Goal: Transaction & Acquisition: Book appointment/travel/reservation

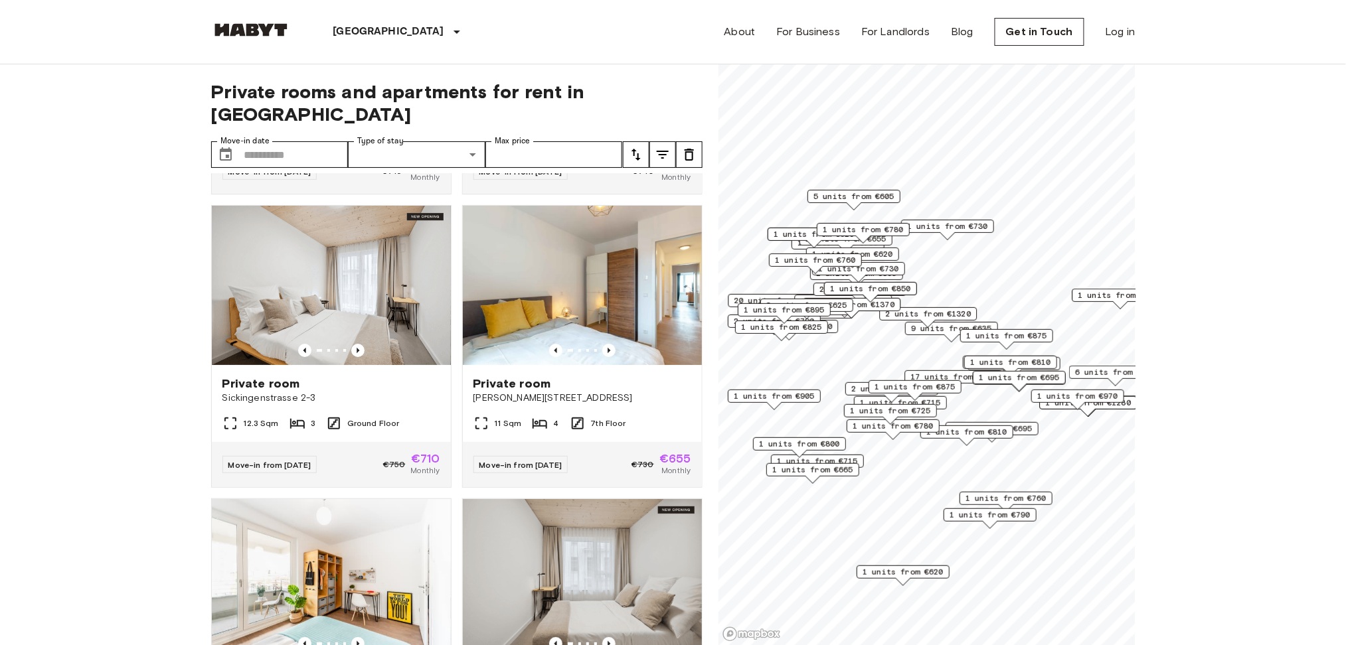
scroll to position [1770, 0]
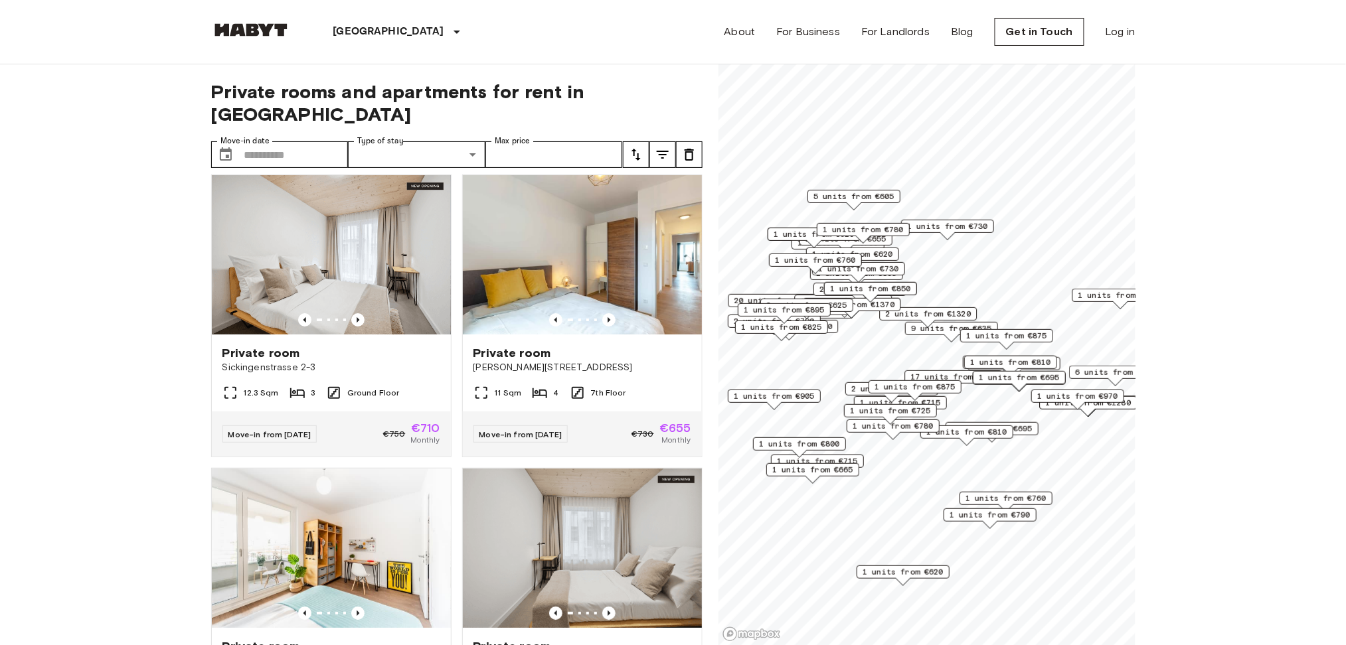
drag, startPoint x: 304, startPoint y: 349, endPoint x: 27, endPoint y: 361, distance: 277.1
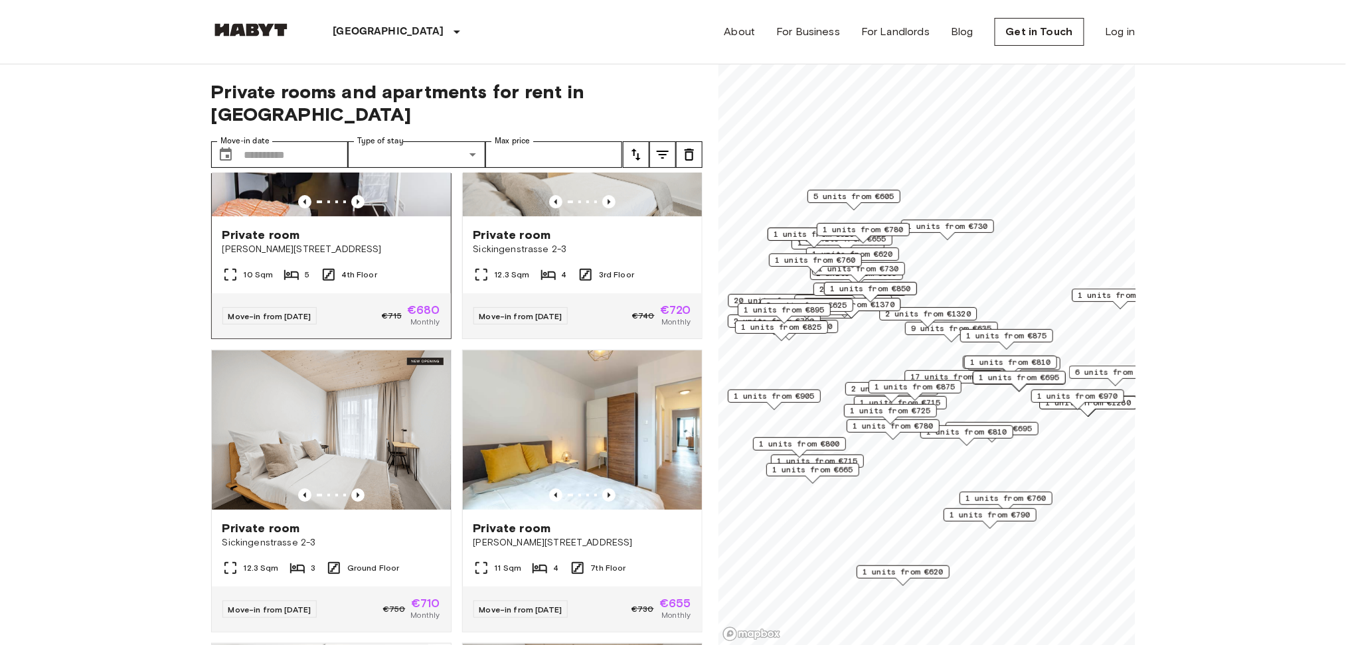
scroll to position [1504, 0]
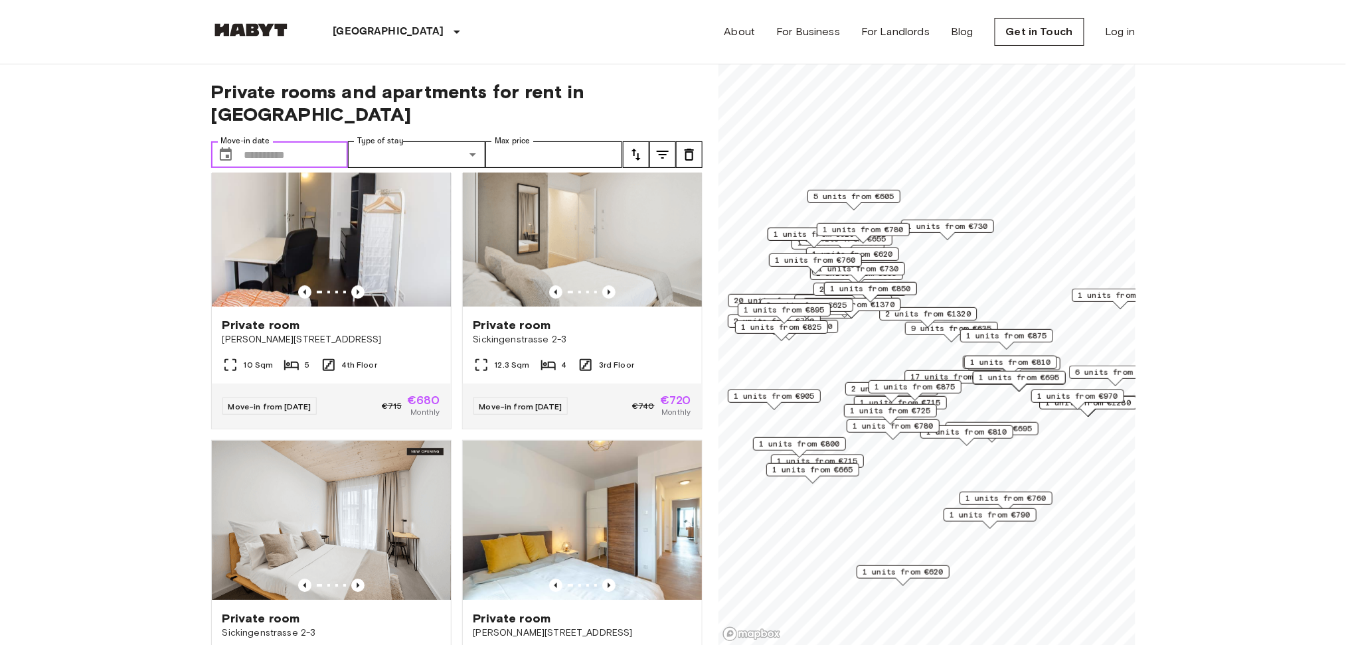
click at [270, 141] on input "Move-in date" at bounding box center [296, 154] width 104 height 27
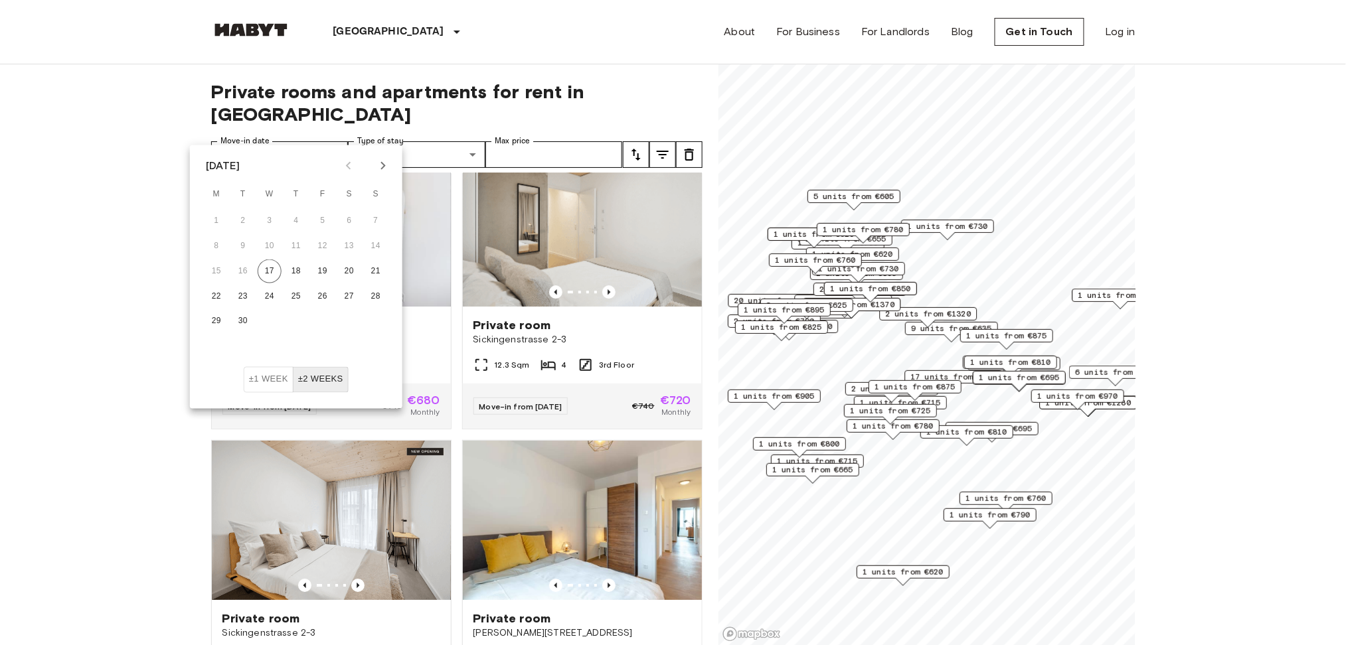
click at [379, 165] on icon "Next month" at bounding box center [383, 166] width 16 height 16
click at [374, 222] on button "5" at bounding box center [376, 221] width 24 height 24
type input "**********"
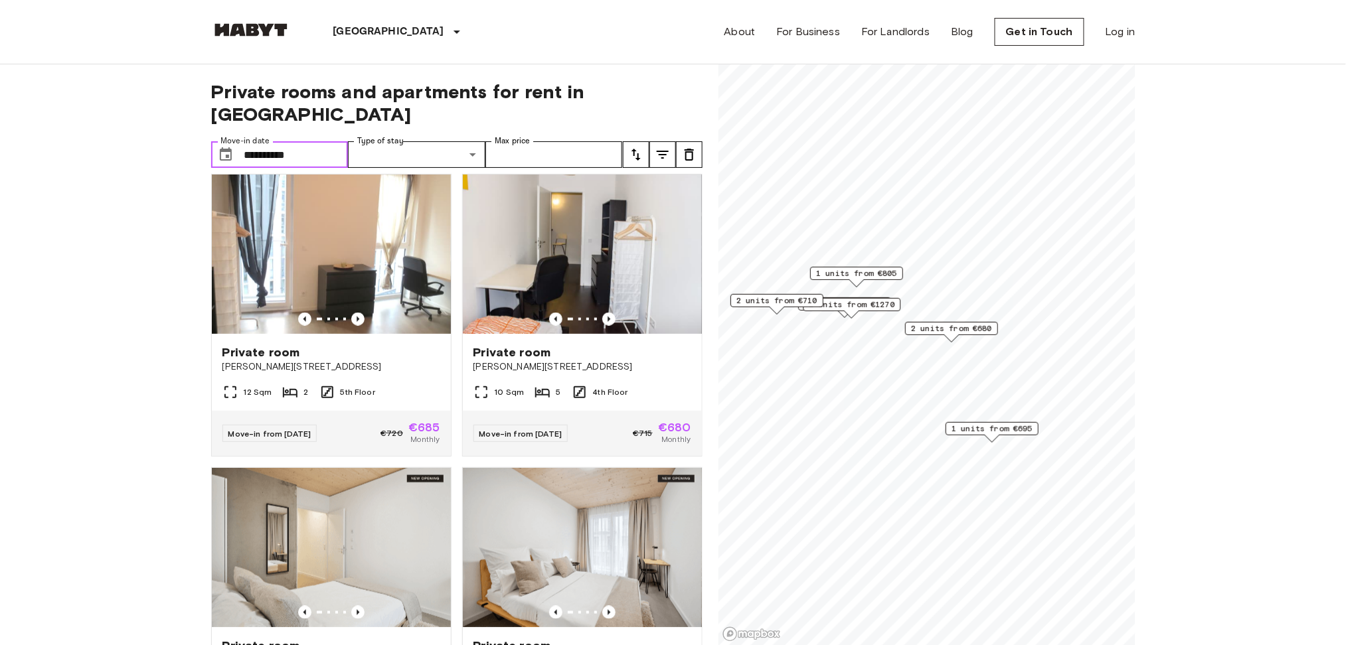
click at [315, 141] on input "**********" at bounding box center [296, 154] width 104 height 27
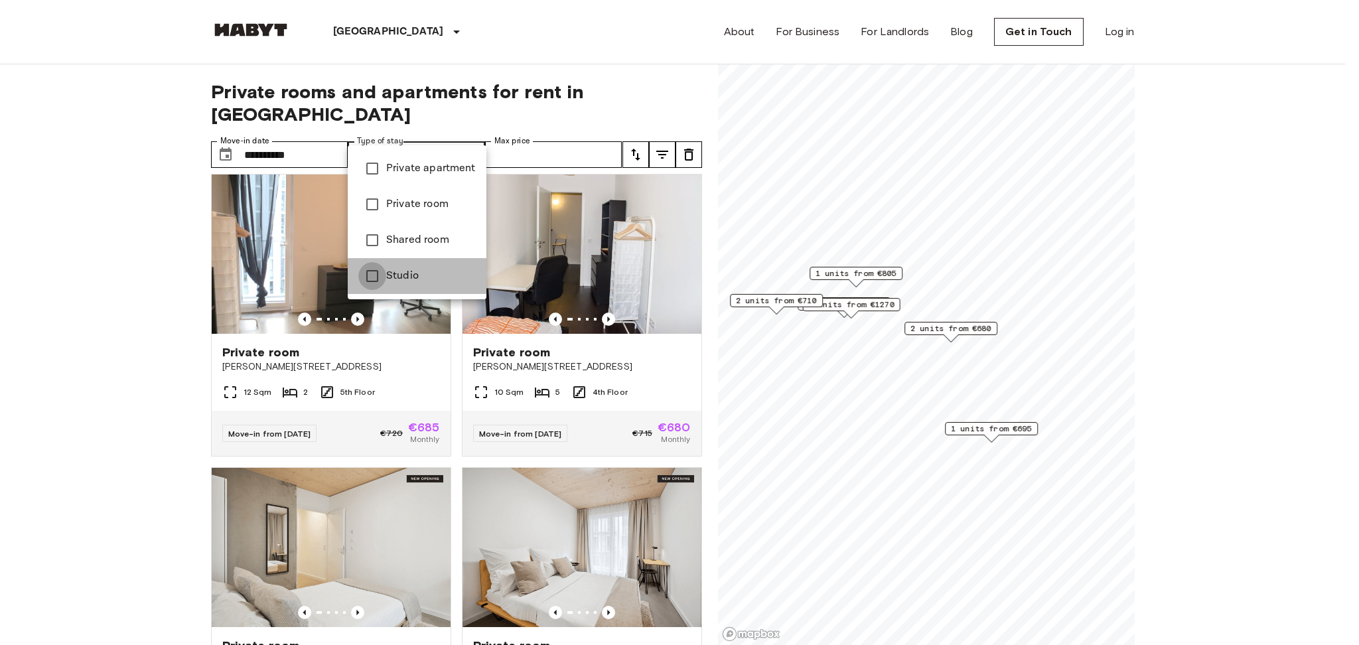
type input "******"
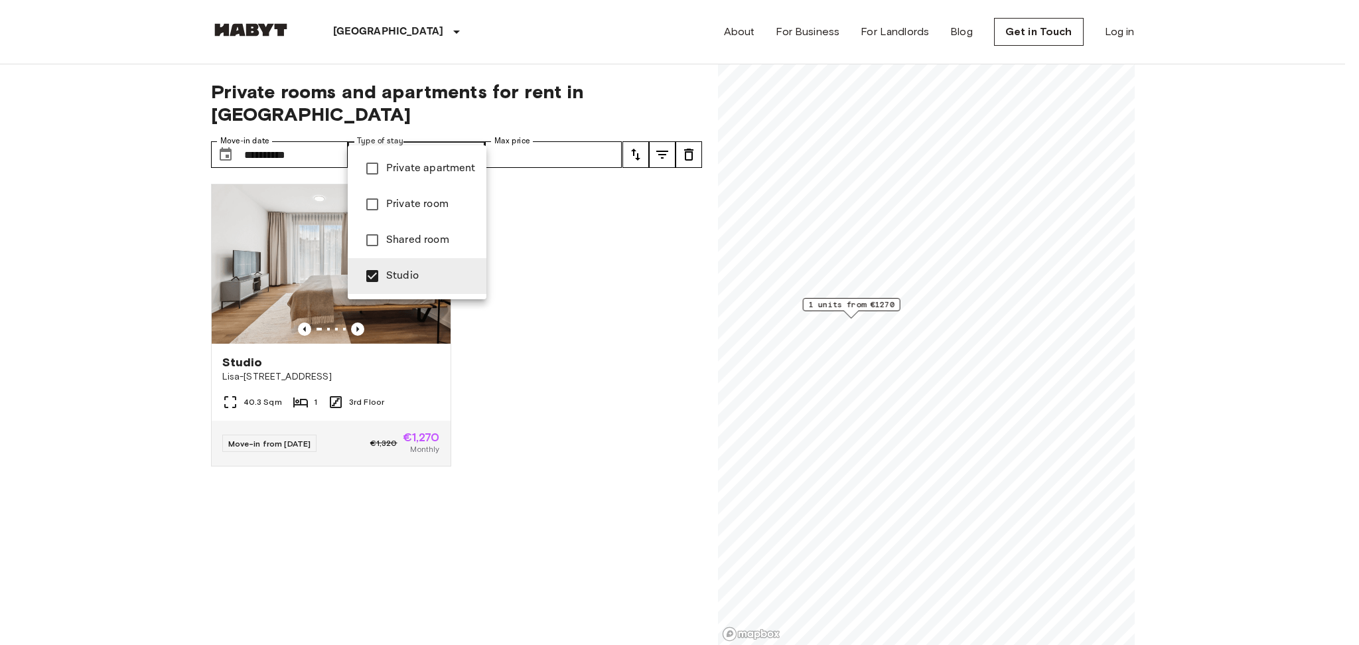
click at [553, 395] on div at bounding box center [679, 322] width 1359 height 645
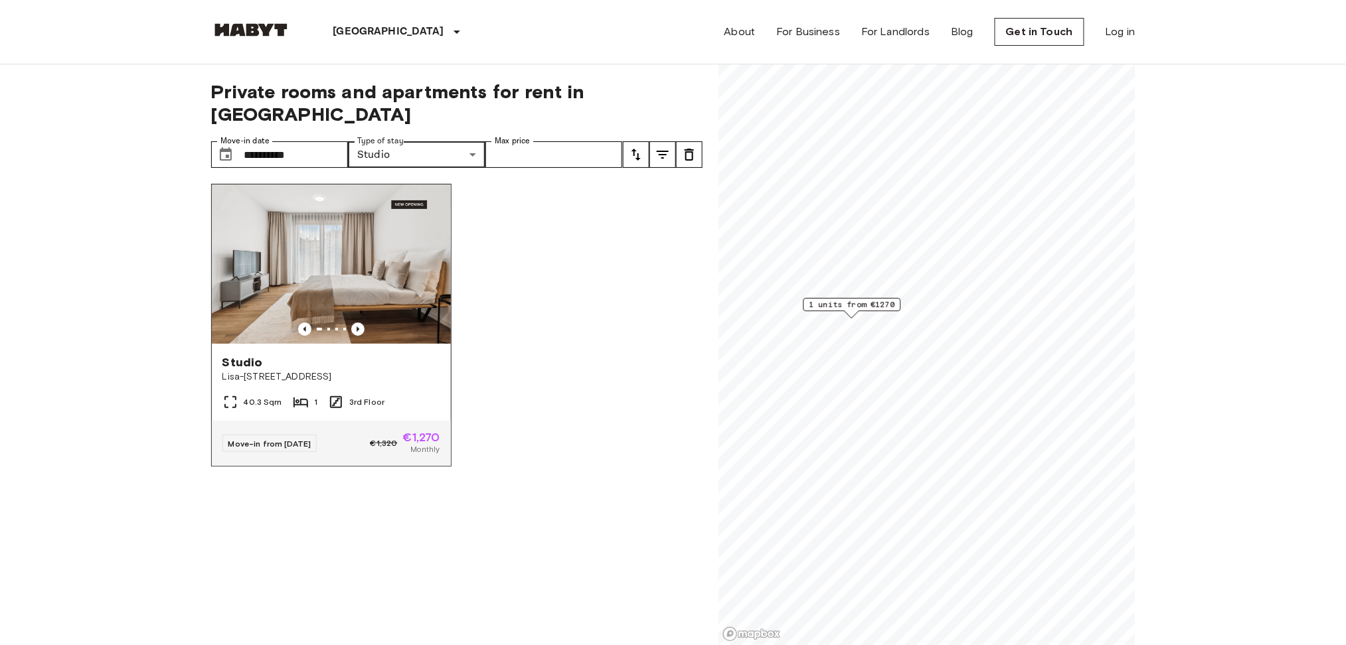
scroll to position [88, 0]
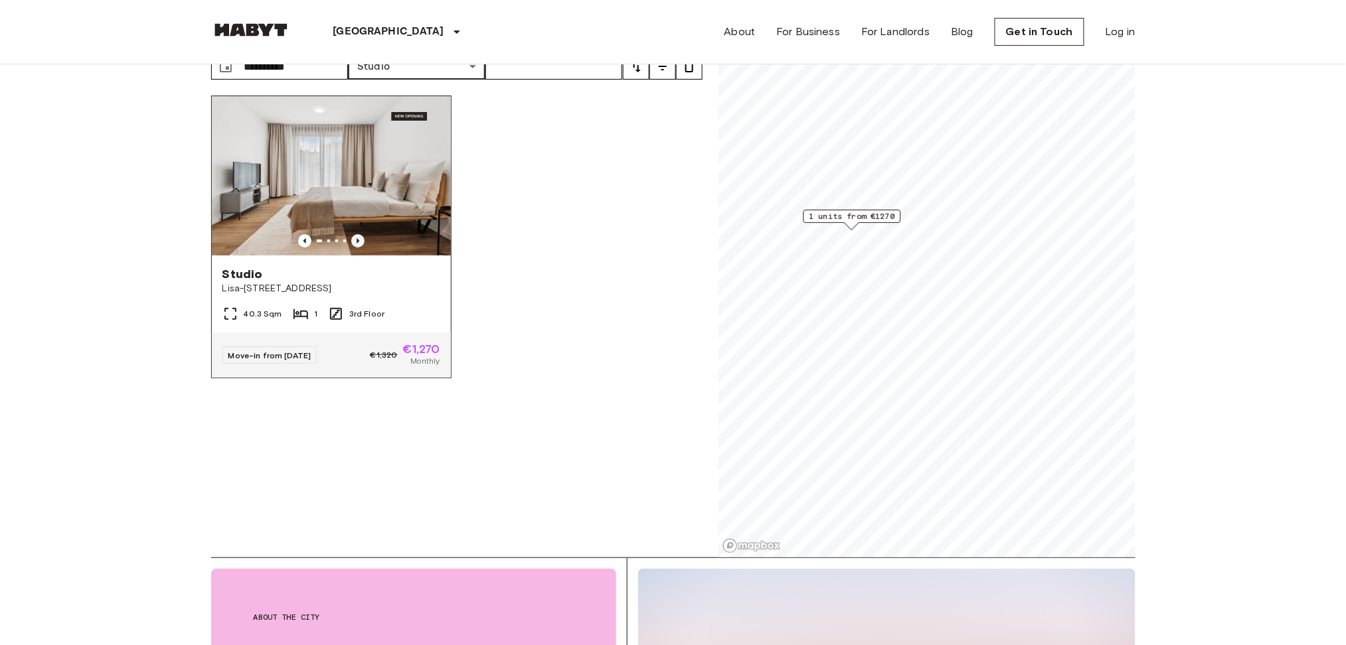
click at [354, 234] on icon "Previous image" at bounding box center [357, 240] width 13 height 13
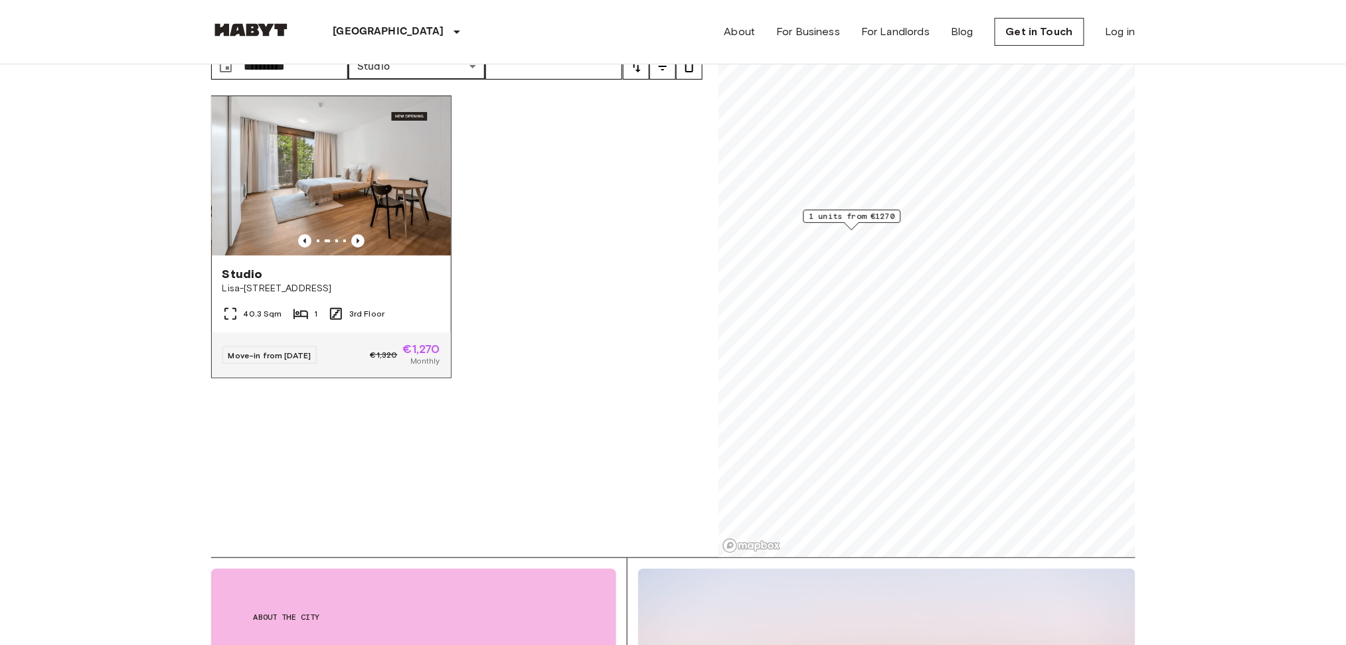
click at [388, 185] on img at bounding box center [331, 175] width 239 height 159
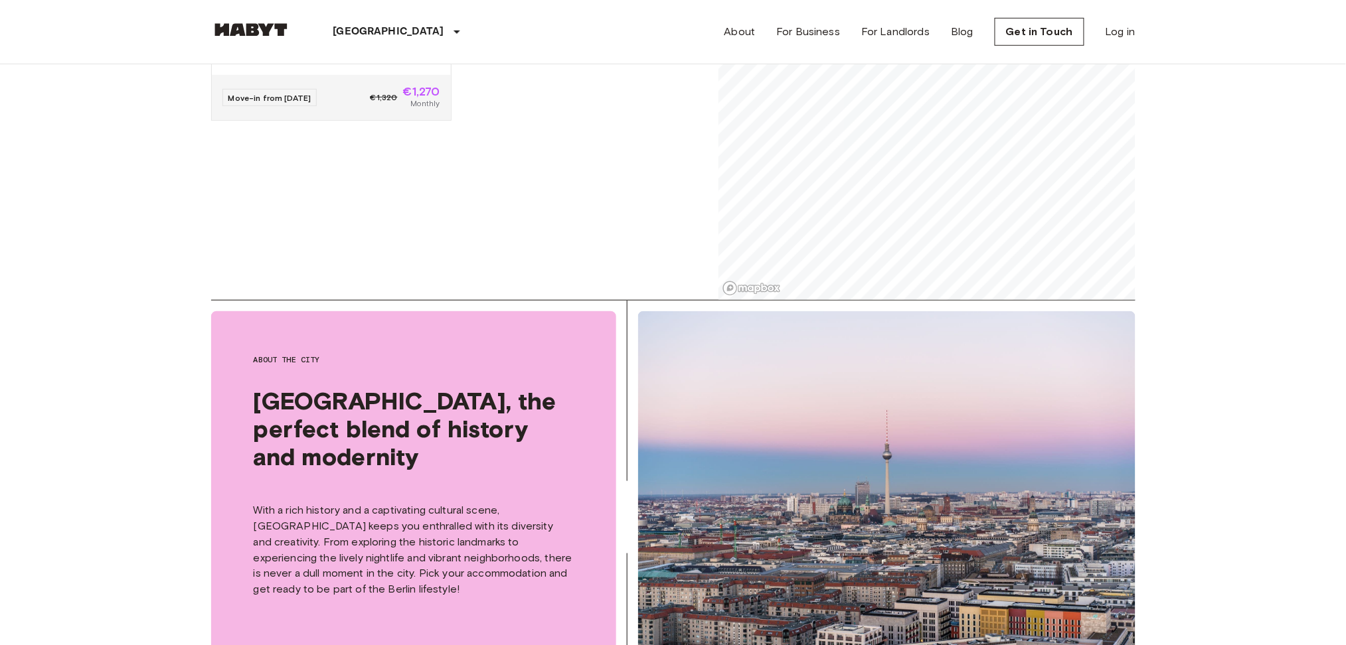
scroll to position [0, 0]
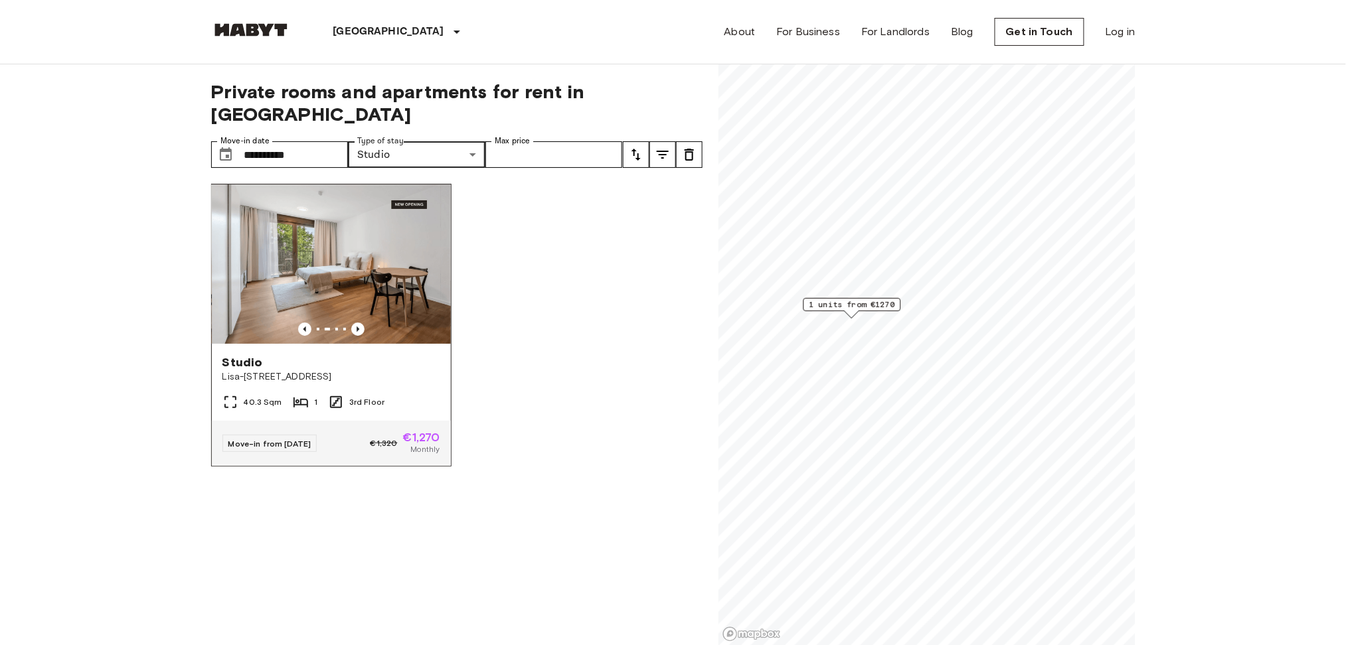
click at [322, 252] on img at bounding box center [331, 264] width 239 height 159
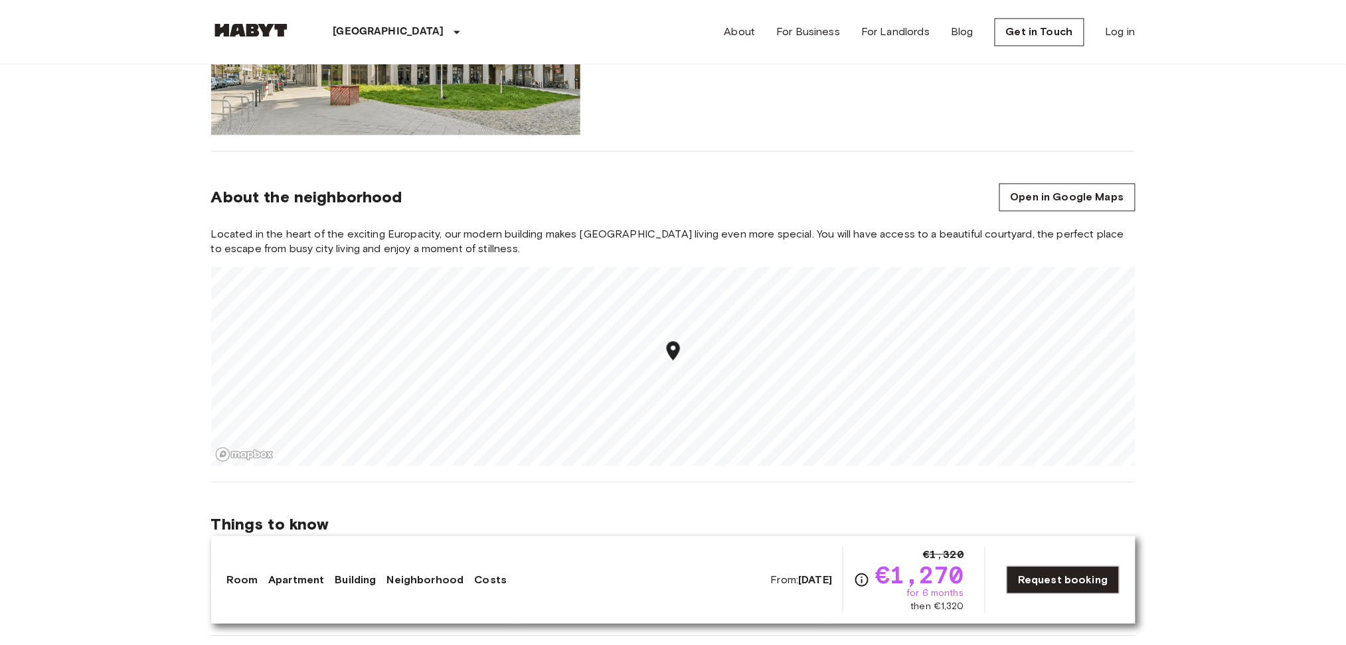
scroll to position [1062, 0]
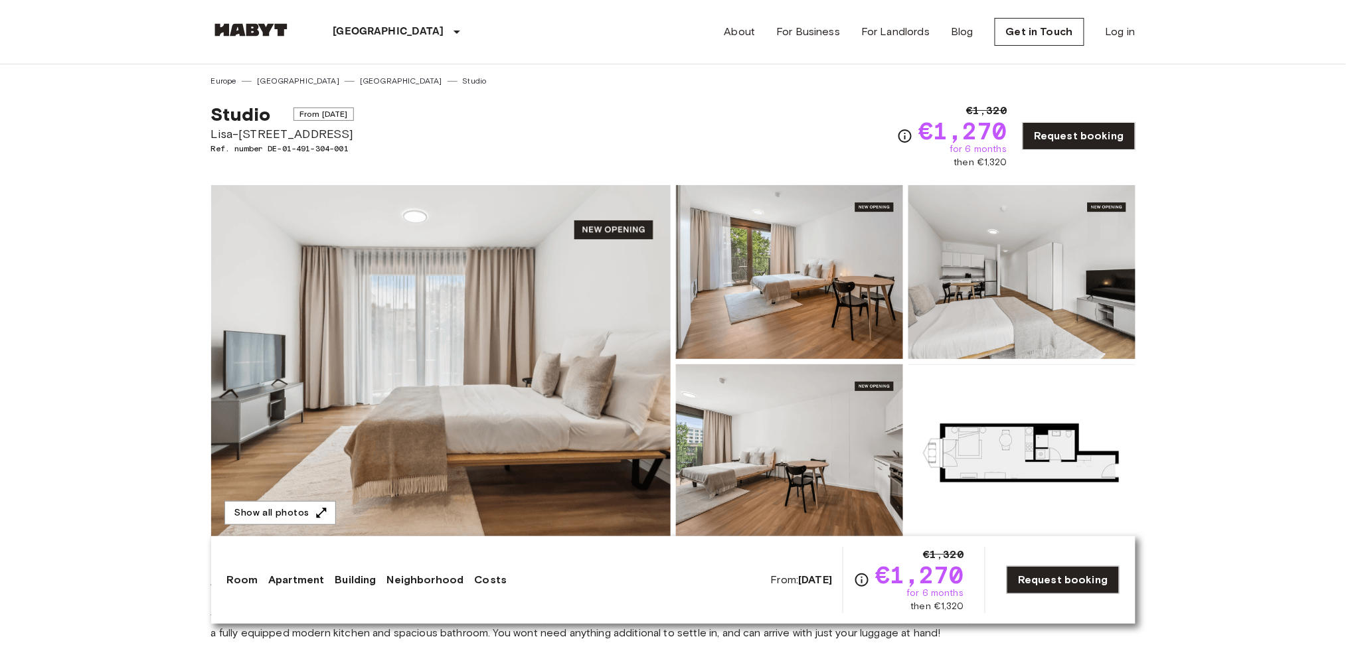
click at [1000, 457] on img at bounding box center [1021, 451] width 227 height 174
